Goal: Task Accomplishment & Management: Complete application form

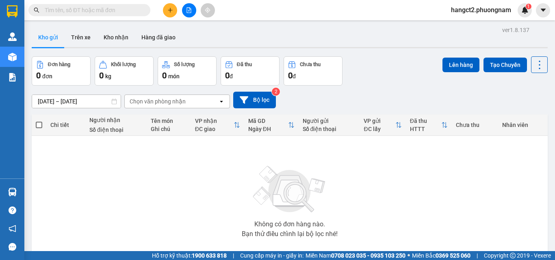
click at [94, 13] on input "text" at bounding box center [93, 10] width 96 height 9
type input "0"
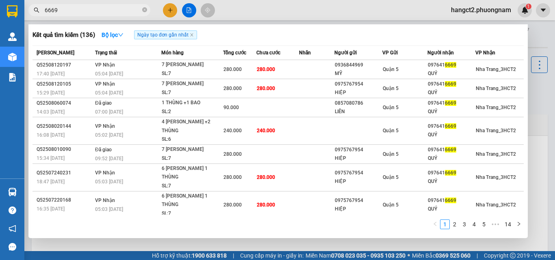
type input "6669"
click at [534, 34] on div at bounding box center [277, 130] width 555 height 260
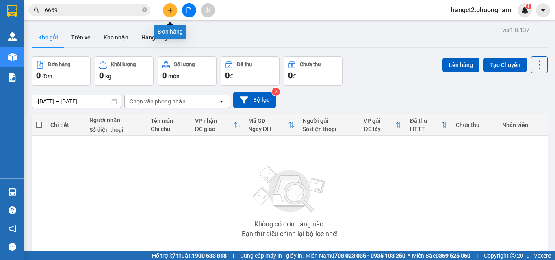
click at [168, 14] on button at bounding box center [170, 10] width 14 height 14
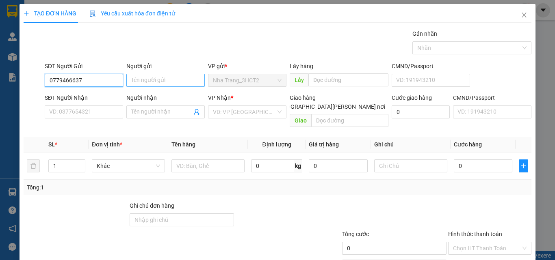
type input "0779466637"
click at [141, 80] on input "Người gửi" at bounding box center [165, 80] width 78 height 13
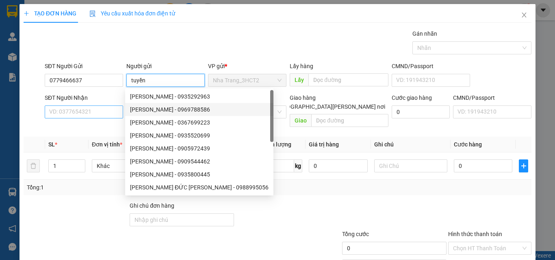
type input "tuyền"
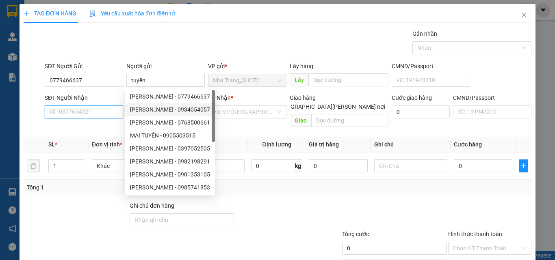
click at [110, 115] on input "SĐT Người Nhận" at bounding box center [84, 112] width 78 height 13
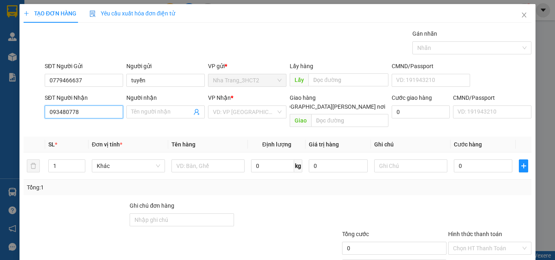
type input "0934807781"
click at [95, 129] on div "0934807781 - [PERSON_NAME]" at bounding box center [89, 128] width 80 height 9
type input "[PERSON_NAME]"
type input "0934807781"
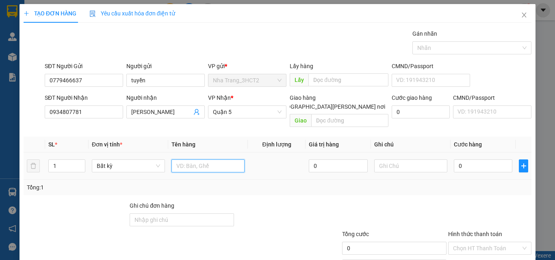
click at [179, 160] on input "text" at bounding box center [207, 166] width 73 height 13
drag, startPoint x: 62, startPoint y: 153, endPoint x: 43, endPoint y: 155, distance: 18.4
click at [43, 155] on tr "1 Bất kỳ 0 0" at bounding box center [278, 166] width 508 height 27
type input "2"
click at [190, 160] on input "text" at bounding box center [207, 166] width 73 height 13
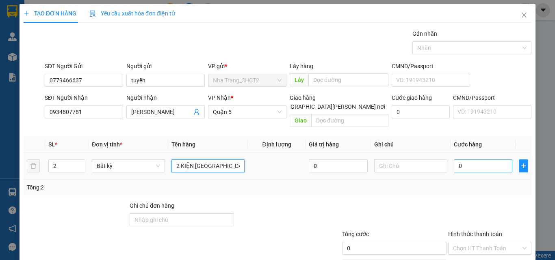
type input "2 KIỆN [GEOGRAPHIC_DATA]"
click at [461, 160] on input "0" at bounding box center [483, 166] width 58 height 13
type input "8"
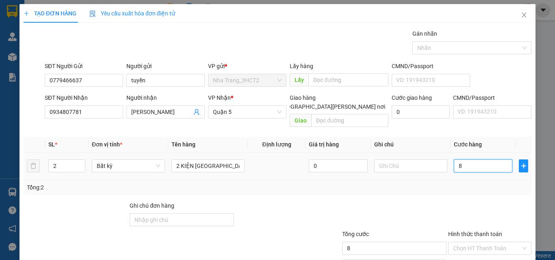
type input "80"
click at [470, 242] on input "Hình thức thanh toán" at bounding box center [487, 248] width 68 height 12
type input "80.000"
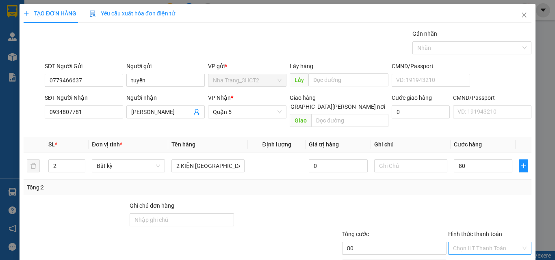
type input "80.000"
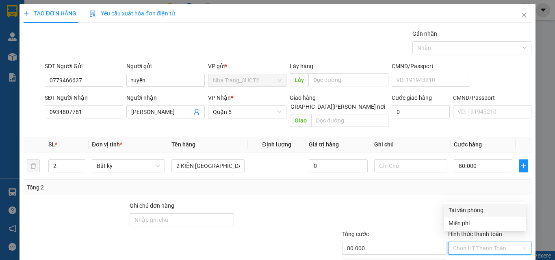
click at [473, 208] on div "Tại văn phòng" at bounding box center [484, 210] width 73 height 9
type input "0"
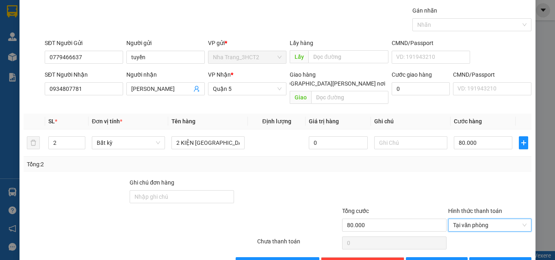
scroll to position [40, 0]
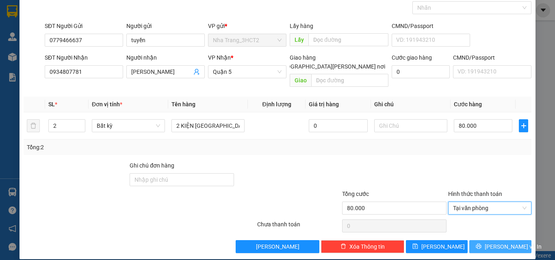
click at [479, 244] on icon "printer" at bounding box center [479, 247] width 6 height 6
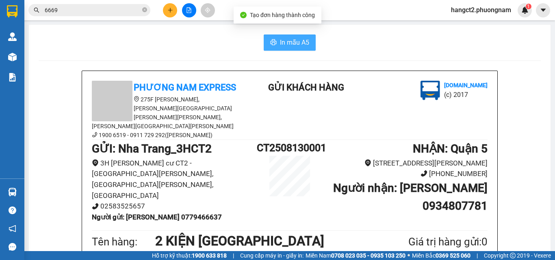
click at [290, 37] on button "In mẫu A5" at bounding box center [290, 43] width 52 height 16
click at [144, 12] on icon "close-circle" at bounding box center [144, 9] width 5 height 5
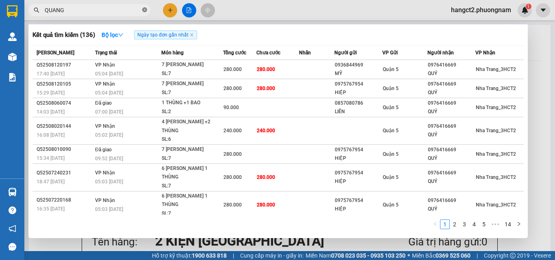
type input "QUANG"
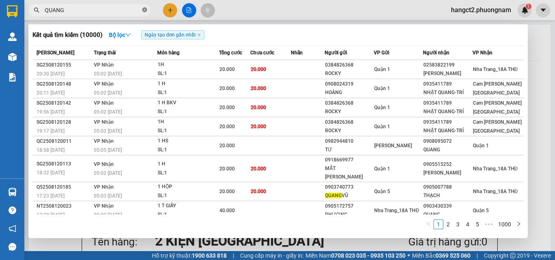
click at [144, 12] on icon "close-circle" at bounding box center [144, 9] width 5 height 5
type input "80002"
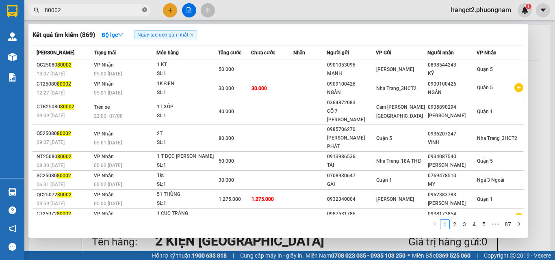
click at [144, 10] on icon "close-circle" at bounding box center [144, 9] width 5 height 5
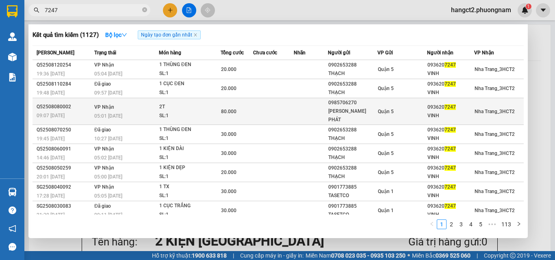
type input "7247"
click at [308, 109] on td at bounding box center [311, 111] width 34 height 27
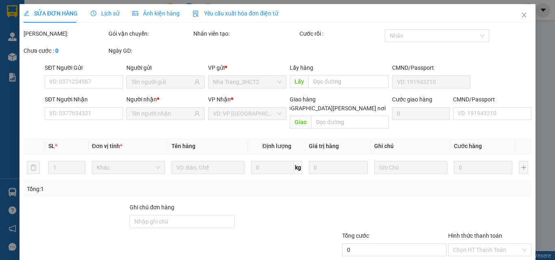
type input "0985706270"
type input "[PERSON_NAME] PHÁT"
type input "0936207247"
type input "VINH"
type input "80.000"
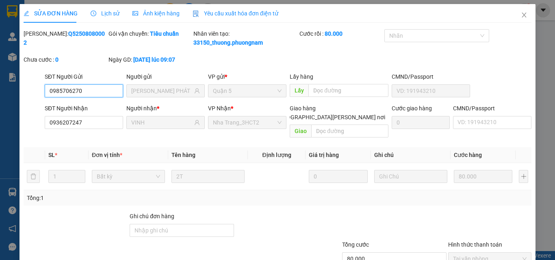
scroll to position [51, 0]
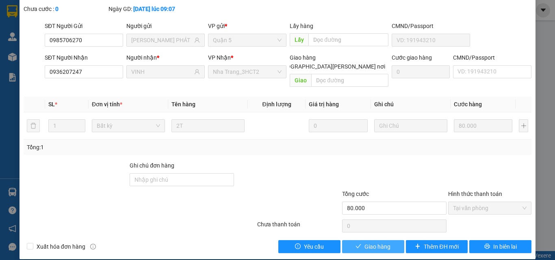
click at [370, 242] on span "Giao hàng" at bounding box center [377, 246] width 26 height 9
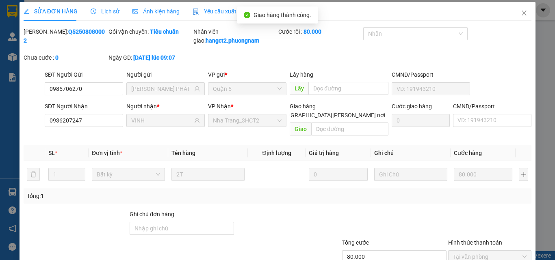
scroll to position [0, 0]
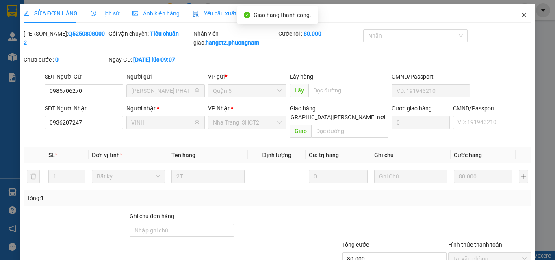
click at [523, 15] on span "Close" at bounding box center [523, 15] width 23 height 23
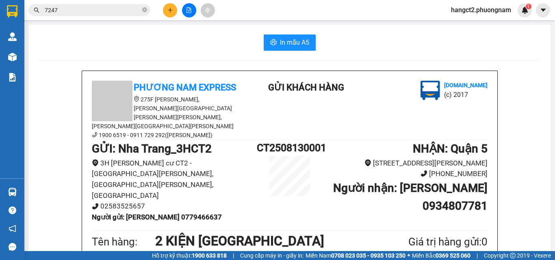
click at [141, 10] on span "7247" at bounding box center [89, 10] width 122 height 12
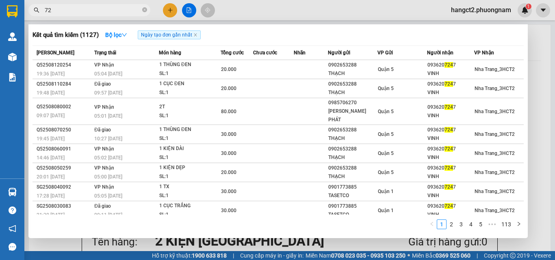
type input "7"
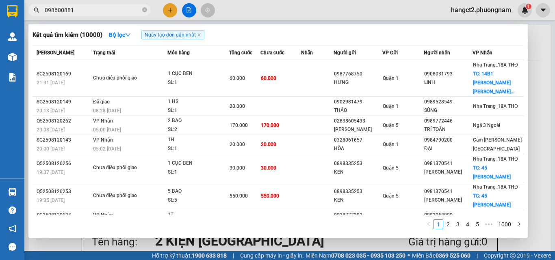
type input "0986008819"
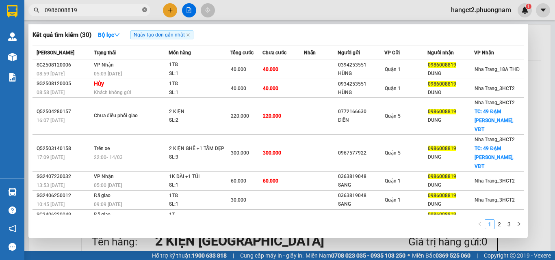
click at [145, 12] on icon "close-circle" at bounding box center [144, 9] width 5 height 5
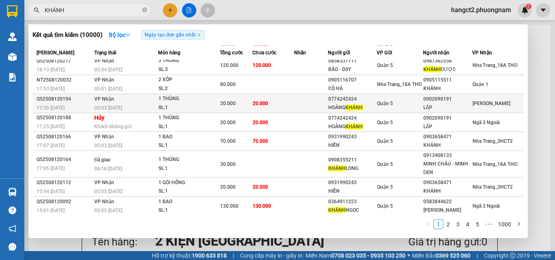
scroll to position [43, 0]
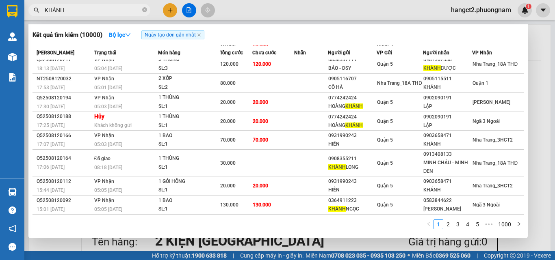
click at [71, 10] on input "KHÁNH" at bounding box center [93, 10] width 96 height 9
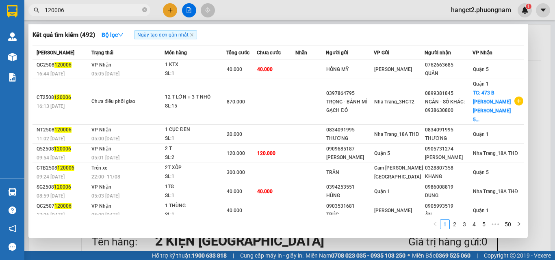
type input "120006"
click at [143, 11] on icon "close-circle" at bounding box center [144, 9] width 5 height 5
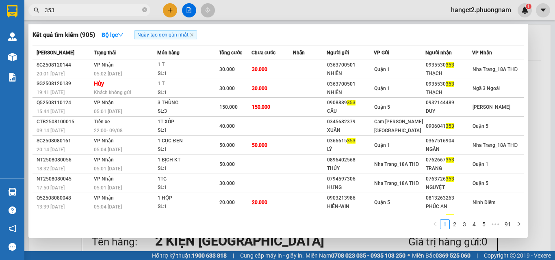
type input "353"
click at [145, 10] on icon "close-circle" at bounding box center [144, 9] width 5 height 5
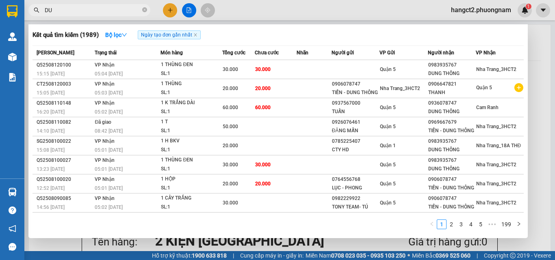
type input "D"
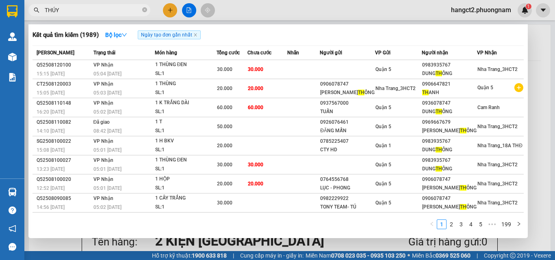
type input "THÚY"
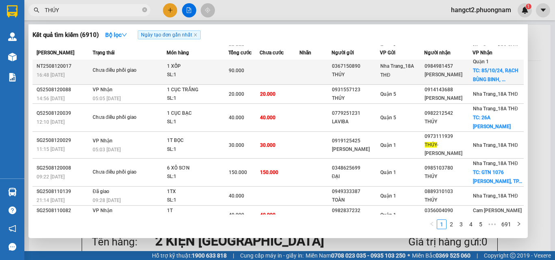
scroll to position [88, 0]
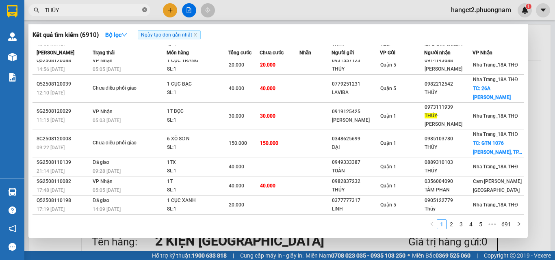
click at [144, 11] on icon "close-circle" at bounding box center [144, 9] width 5 height 5
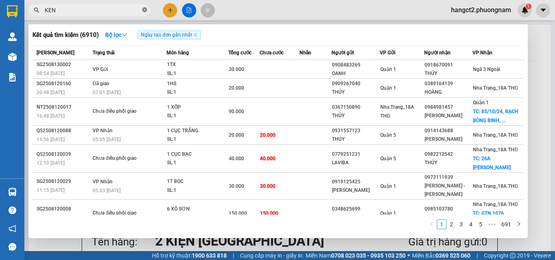
type input "KEN"
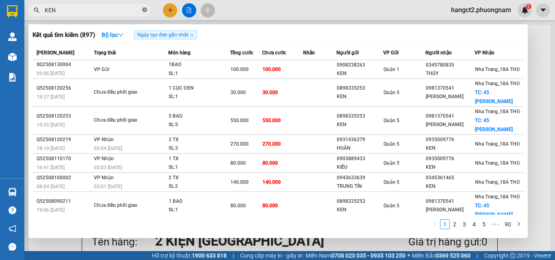
click at [144, 11] on icon "close-circle" at bounding box center [144, 9] width 5 height 5
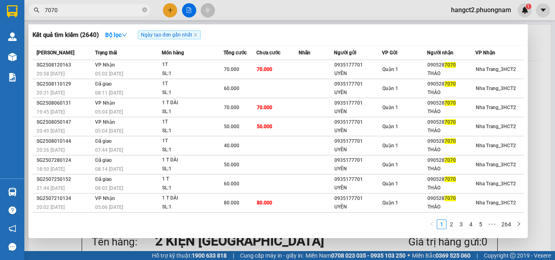
click at [92, 4] on span "7070" at bounding box center [89, 10] width 122 height 12
click at [92, 6] on input "7070" at bounding box center [93, 10] width 96 height 9
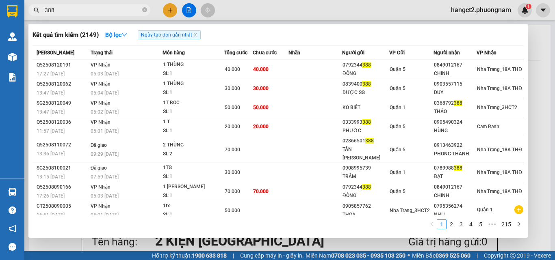
click at [92, 6] on input "388" at bounding box center [93, 10] width 96 height 9
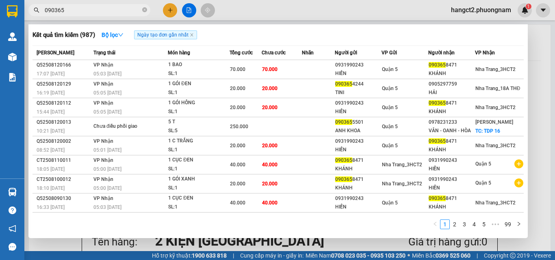
type input "090365"
click at [144, 8] on icon "close-circle" at bounding box center [144, 9] width 5 height 5
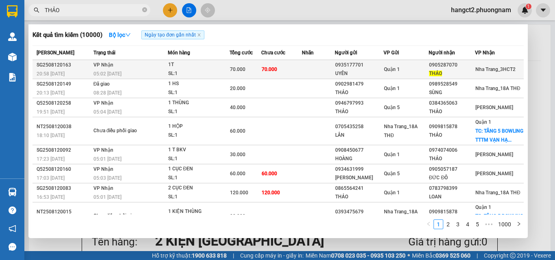
type input "THẢO"
click at [370, 74] on div "UYÊN" at bounding box center [359, 73] width 48 height 9
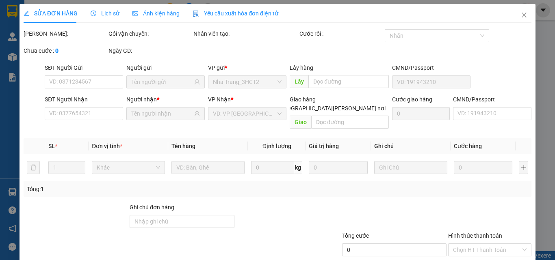
type input "0935177701"
type input "UYÊN"
type input "0905287070"
type input "THẢO"
type input "70.000"
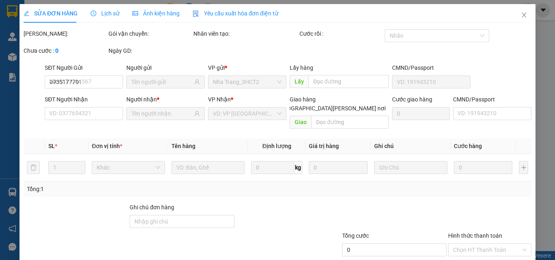
type input "70.000"
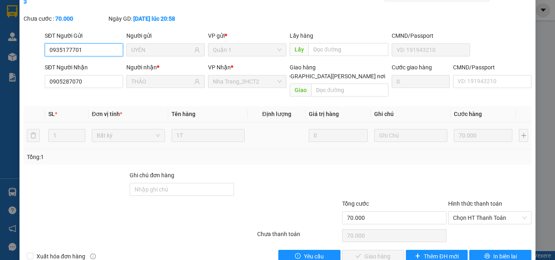
scroll to position [42, 0]
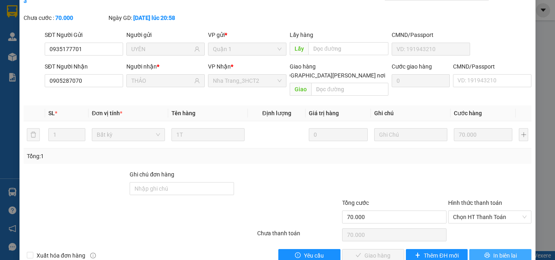
click at [501, 251] on span "In biên lai" at bounding box center [505, 255] width 24 height 9
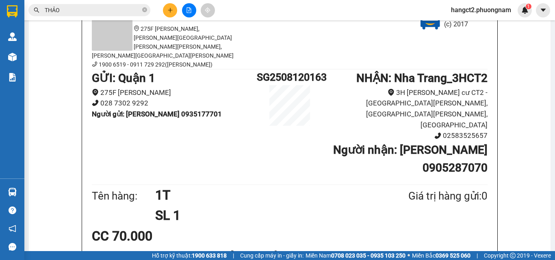
scroll to position [81, 0]
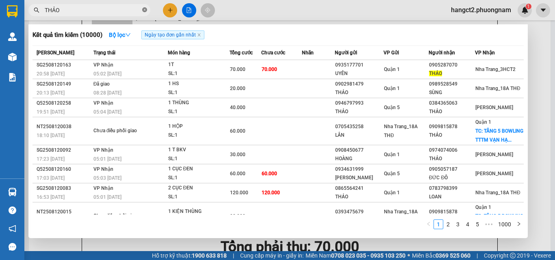
click at [143, 10] on icon "close-circle" at bounding box center [144, 9] width 5 height 5
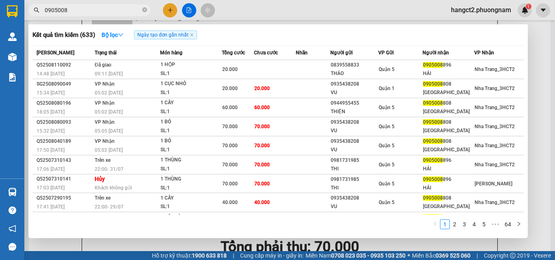
type input "0905008"
click at [145, 13] on span at bounding box center [144, 10] width 5 height 8
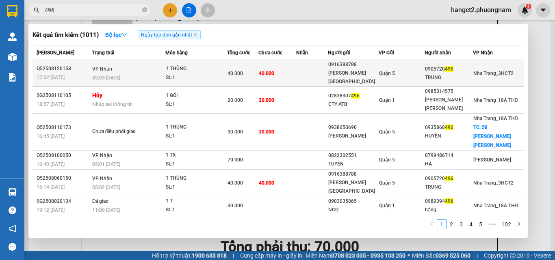
type input "496"
click at [413, 70] on div "Quận 5" at bounding box center [401, 73] width 45 height 9
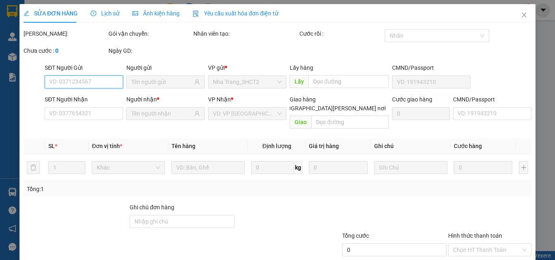
type input "0916388788"
type input "[PERSON_NAME][GEOGRAPHIC_DATA]"
type input "0905720496"
type input "TRUNG"
type input "40.000"
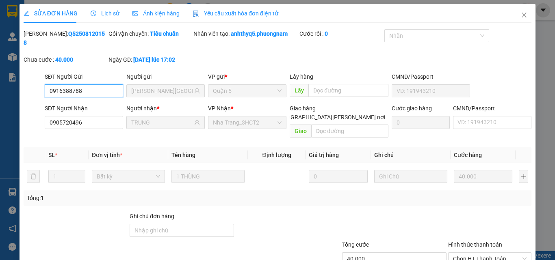
scroll to position [42, 0]
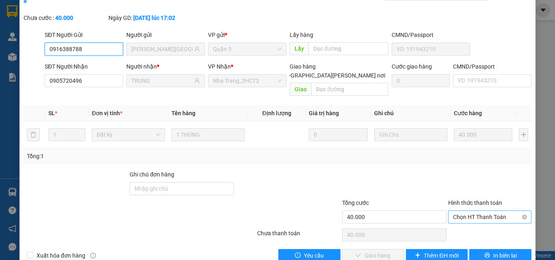
click at [476, 211] on span "Chọn HT Thanh Toán" at bounding box center [489, 217] width 73 height 12
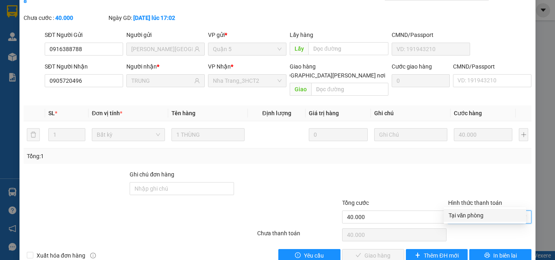
click at [471, 214] on div "Tại văn phòng" at bounding box center [484, 215] width 73 height 9
type input "0"
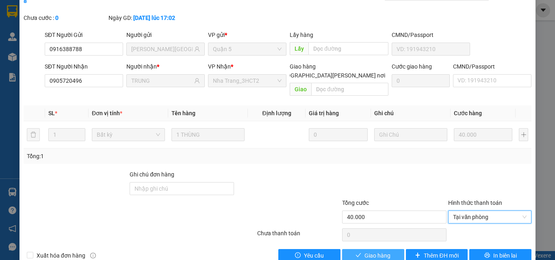
click at [373, 251] on span "Giao hàng" at bounding box center [377, 255] width 26 height 9
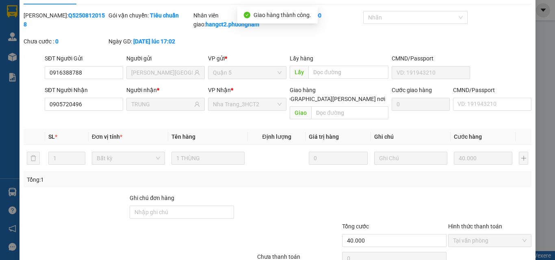
scroll to position [0, 0]
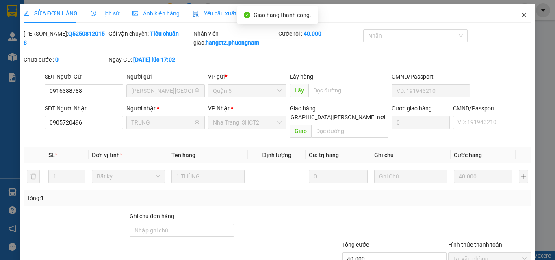
click at [521, 17] on span "Close" at bounding box center [523, 15] width 23 height 23
